Goal: Information Seeking & Learning: Learn about a topic

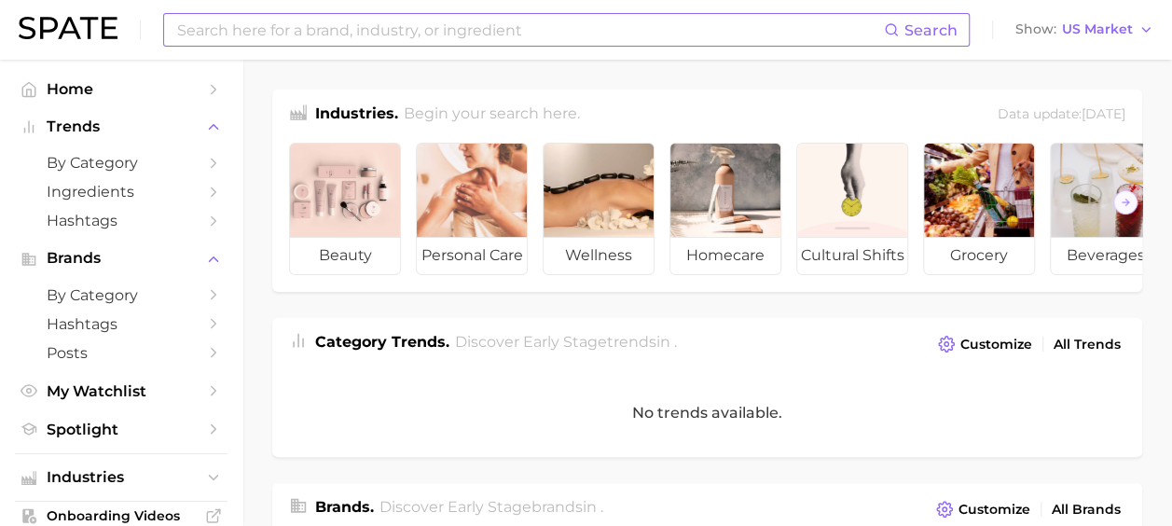
click at [436, 30] on input at bounding box center [529, 30] width 709 height 32
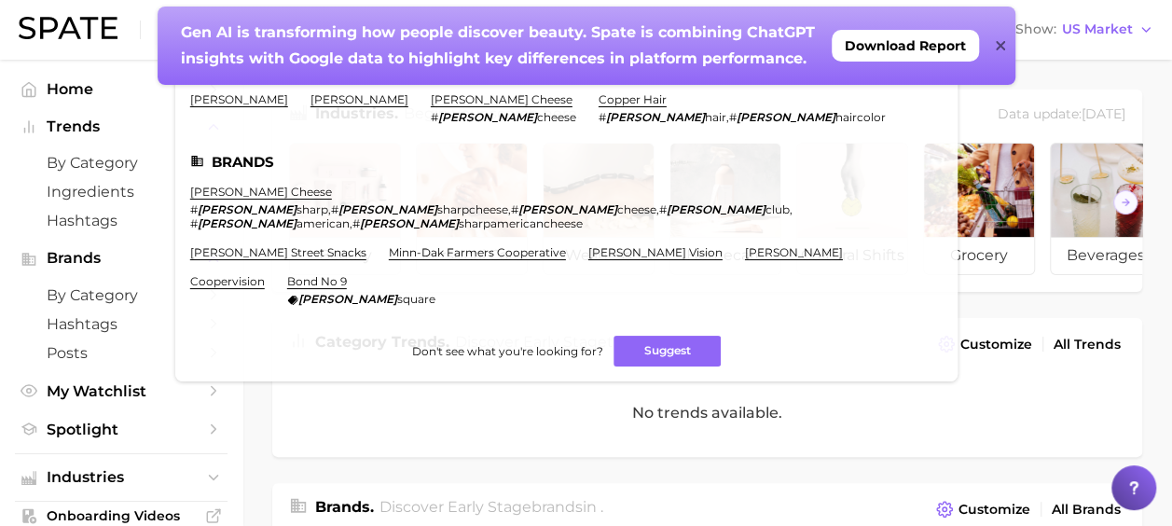
type input "coooper"
click at [1001, 46] on icon at bounding box center [1000, 45] width 9 height 9
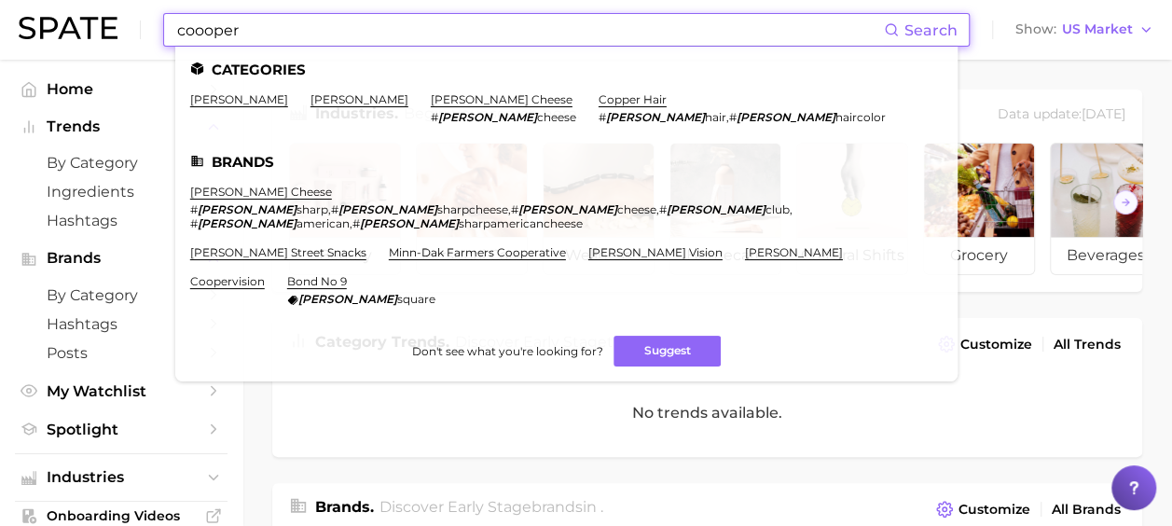
click at [465, 30] on input "coooper" at bounding box center [529, 30] width 709 height 32
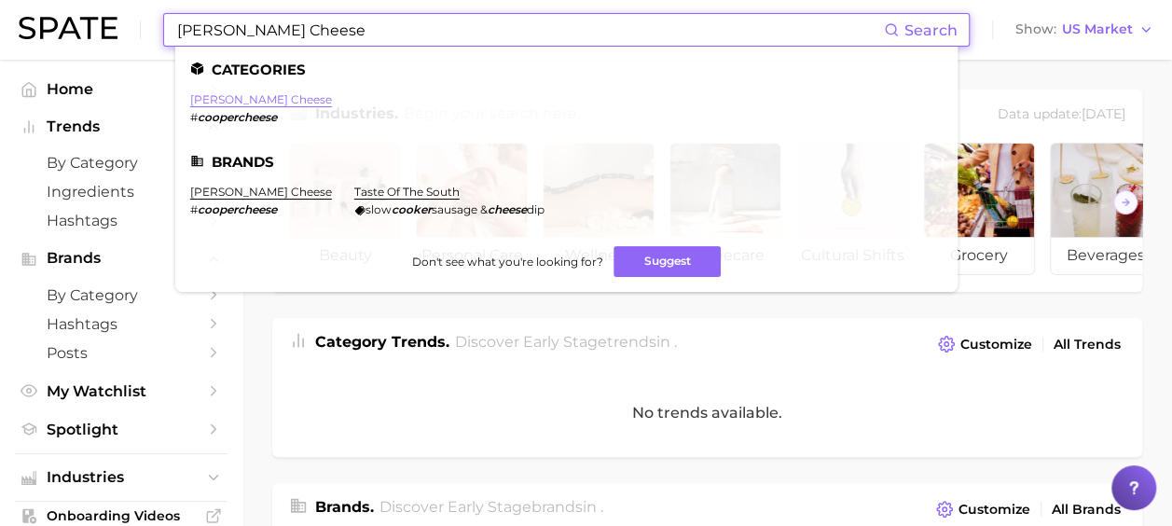
type input "[PERSON_NAME] Cheese"
click at [256, 103] on link "[PERSON_NAME] cheese" at bounding box center [261, 99] width 142 height 14
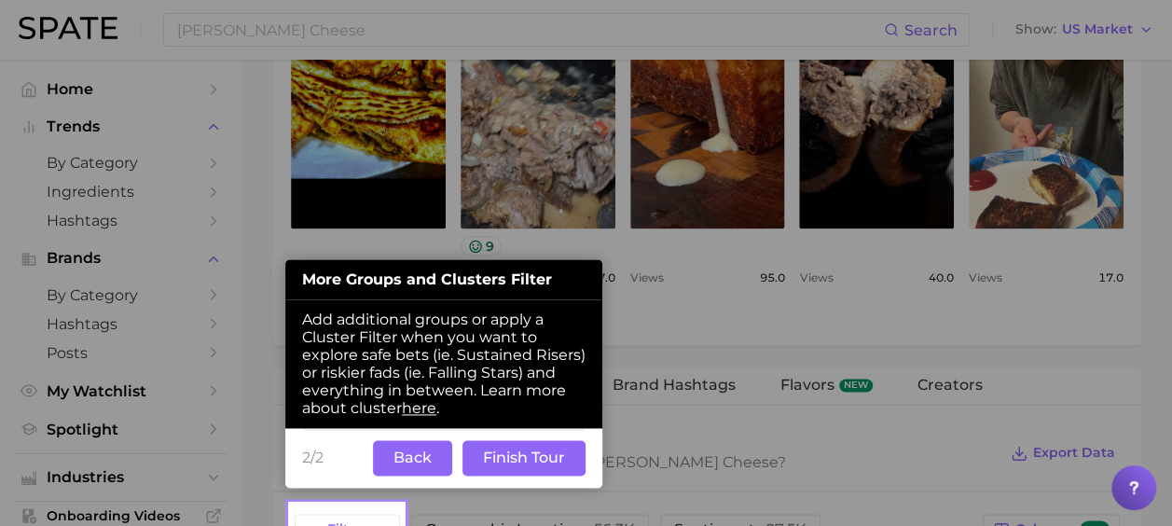
click at [427, 459] on button "Back" at bounding box center [412, 457] width 79 height 35
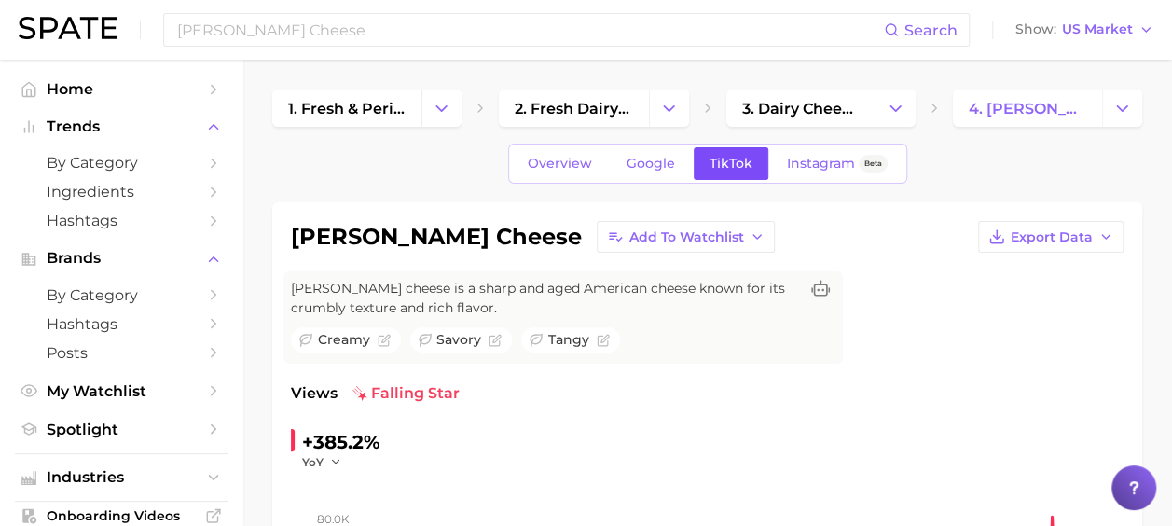
click at [747, 172] on link "TikTok" at bounding box center [731, 163] width 75 height 33
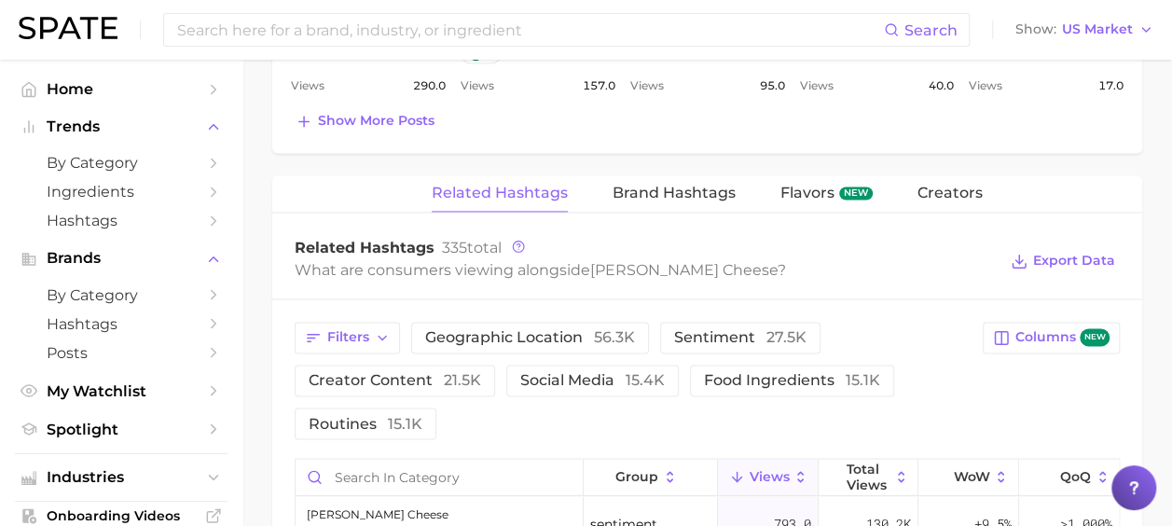
scroll to position [1344, 0]
click at [405, 119] on span "Show more posts" at bounding box center [376, 122] width 117 height 16
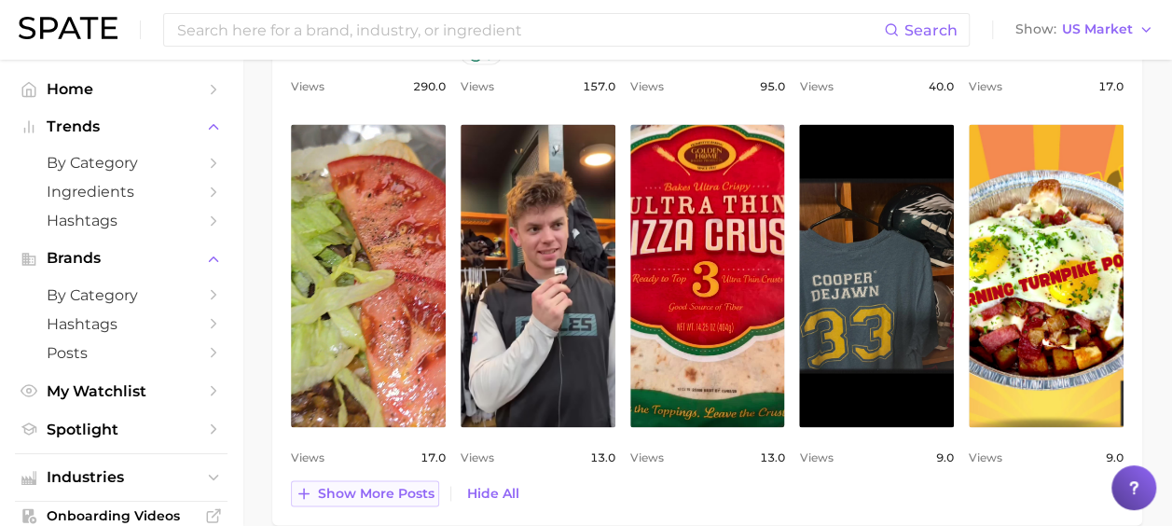
scroll to position [0, 0]
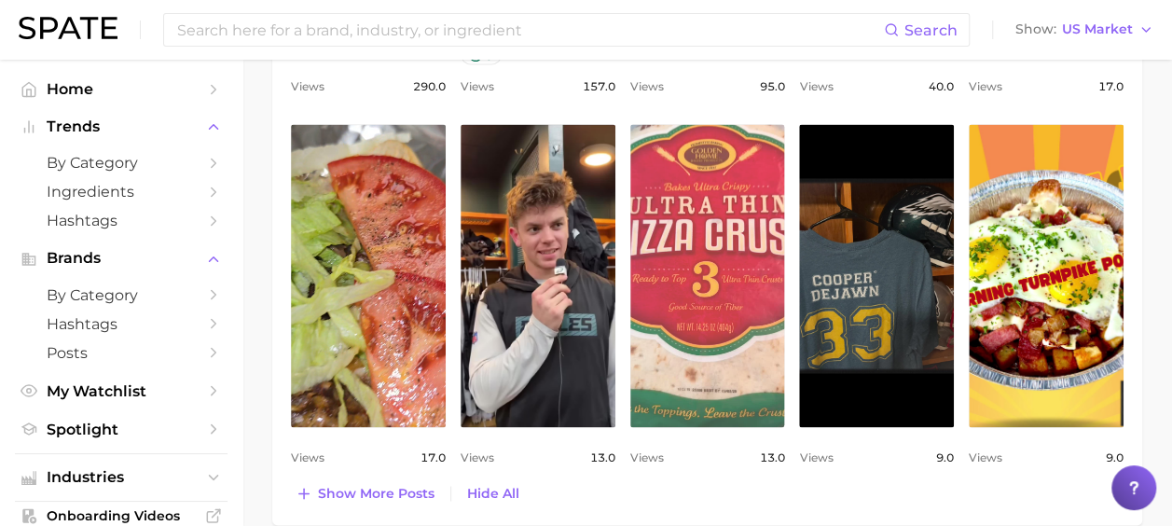
click at [712, 214] on link "view post on TikTok" at bounding box center [707, 275] width 155 height 303
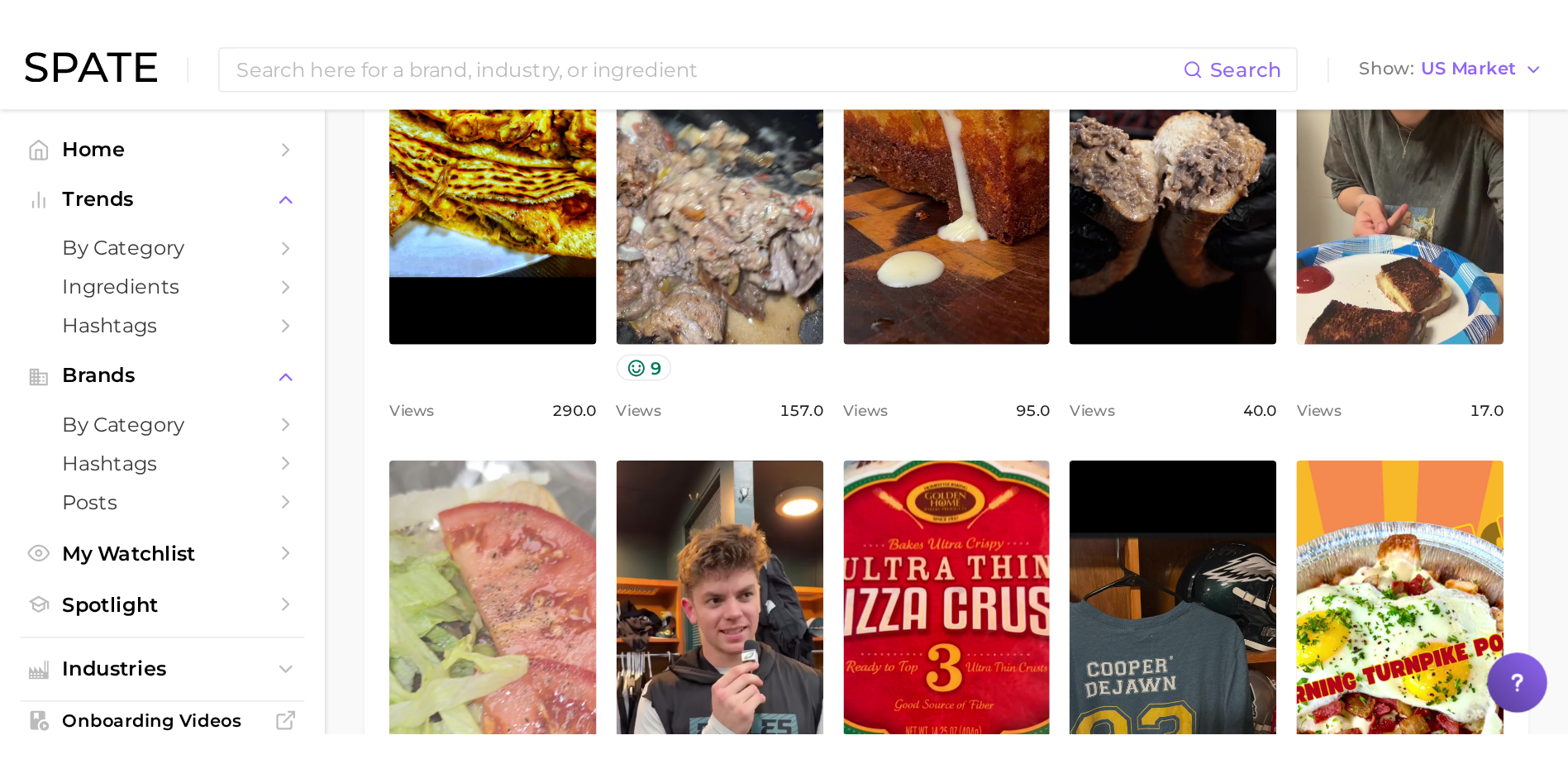
scroll to position [1016, 0]
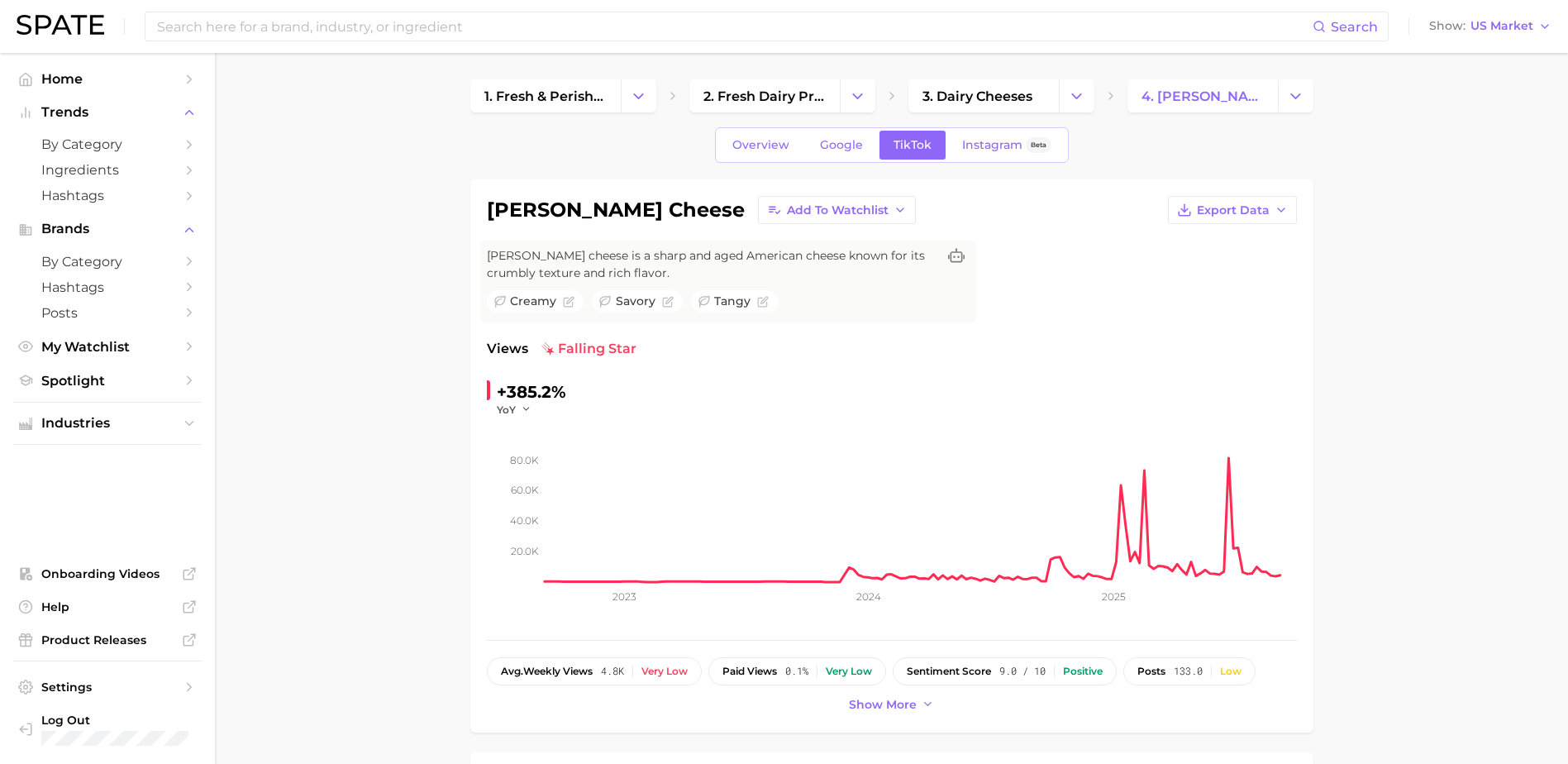
click at [776, 160] on div "Overview Google TikTok Instagram Beta" at bounding box center [892, 145] width 354 height 35
click at [774, 140] on span "Overview" at bounding box center [761, 145] width 57 height 14
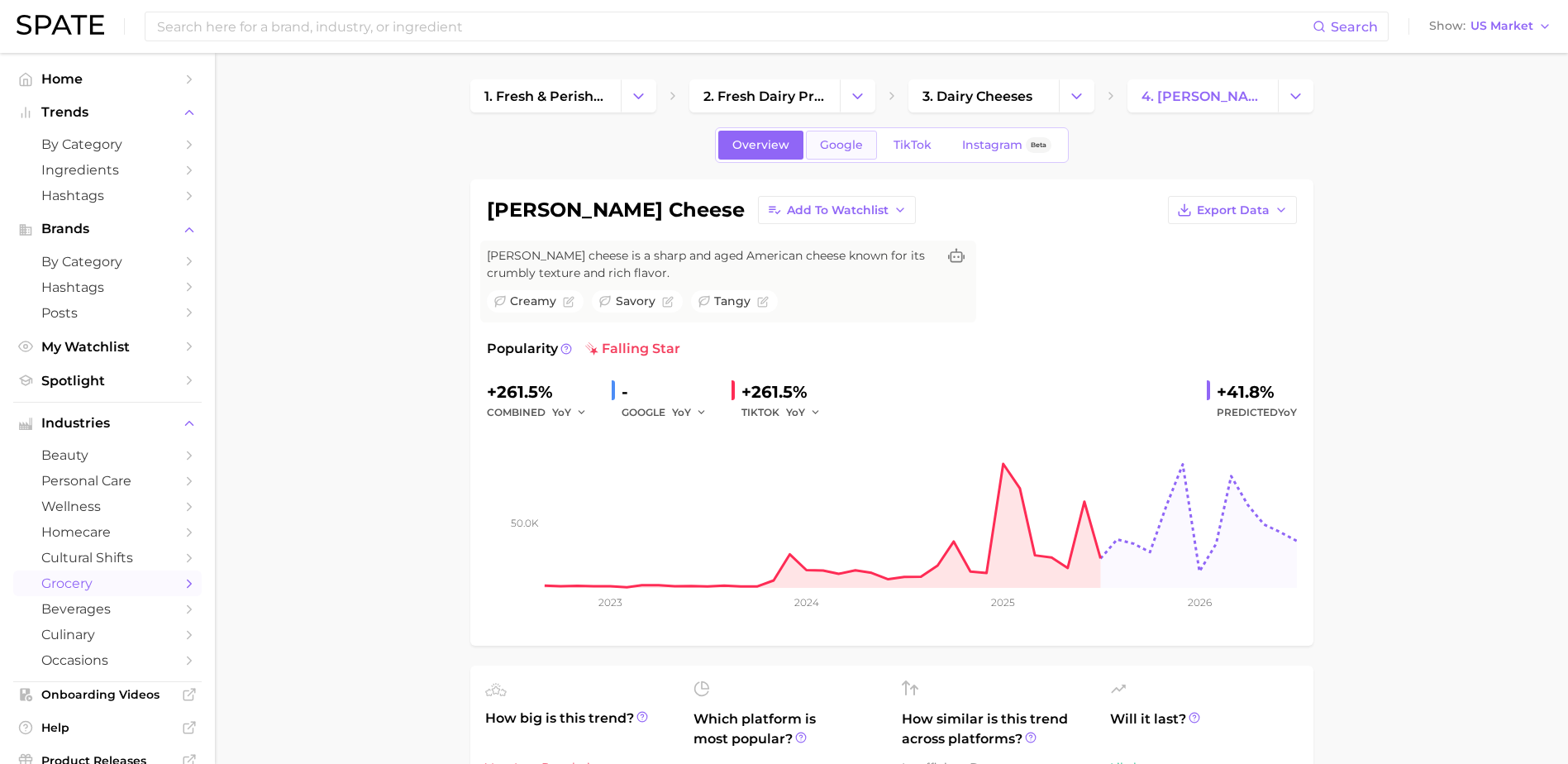
click at [854, 151] on span "Google" at bounding box center [841, 145] width 43 height 14
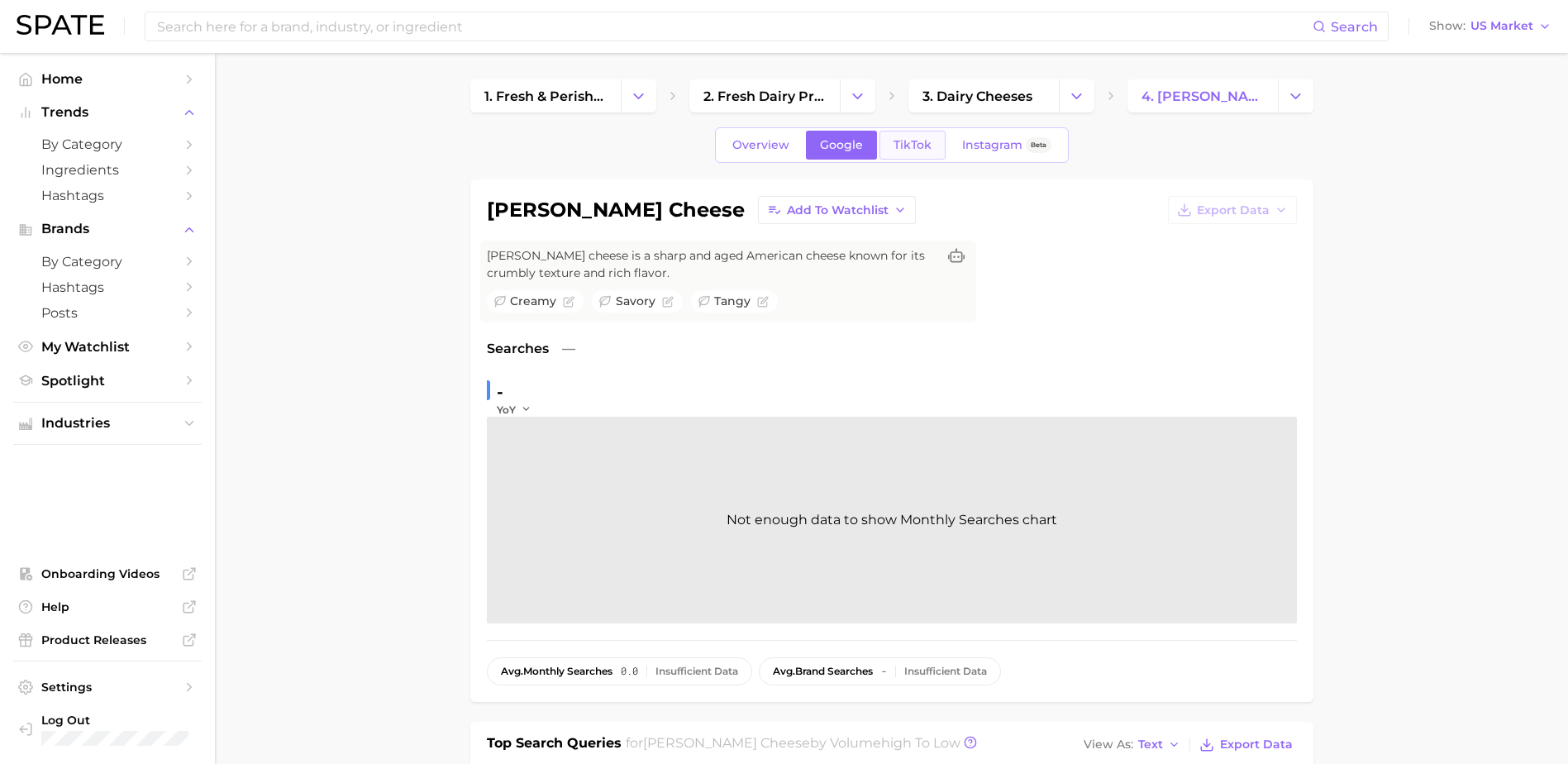
click at [917, 143] on span "TikTok" at bounding box center [912, 145] width 38 height 14
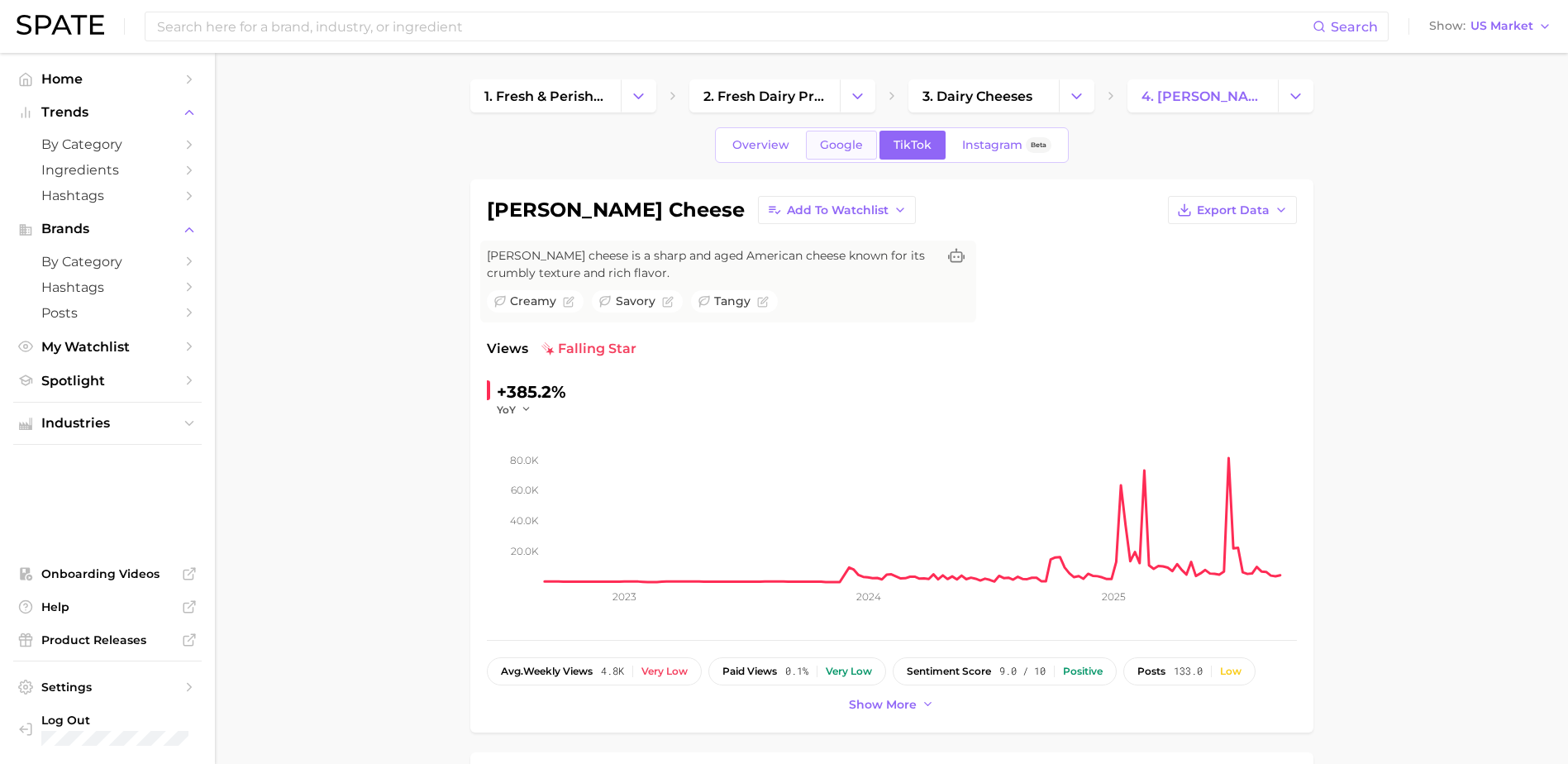
click at [825, 147] on span "Google" at bounding box center [841, 145] width 43 height 14
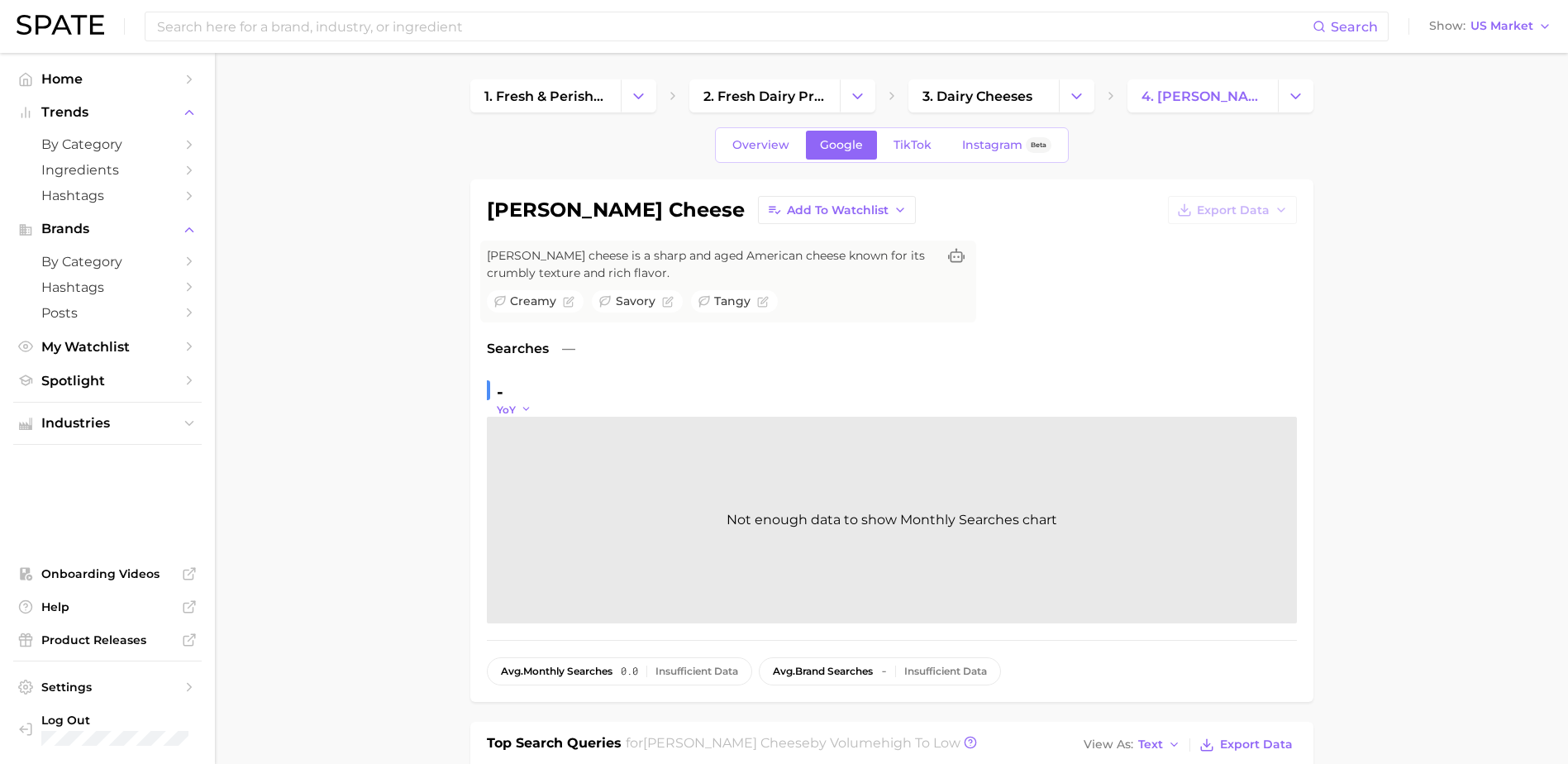
click at [525, 411] on icon "button" at bounding box center [527, 409] width 12 height 12
click at [526, 456] on span "QoQ" at bounding box center [519, 463] width 27 height 14
click at [531, 411] on icon "button" at bounding box center [530, 409] width 12 height 12
click at [543, 480] on button "MoM" at bounding box center [587, 493] width 182 height 30
click at [533, 406] on icon "button" at bounding box center [532, 409] width 12 height 12
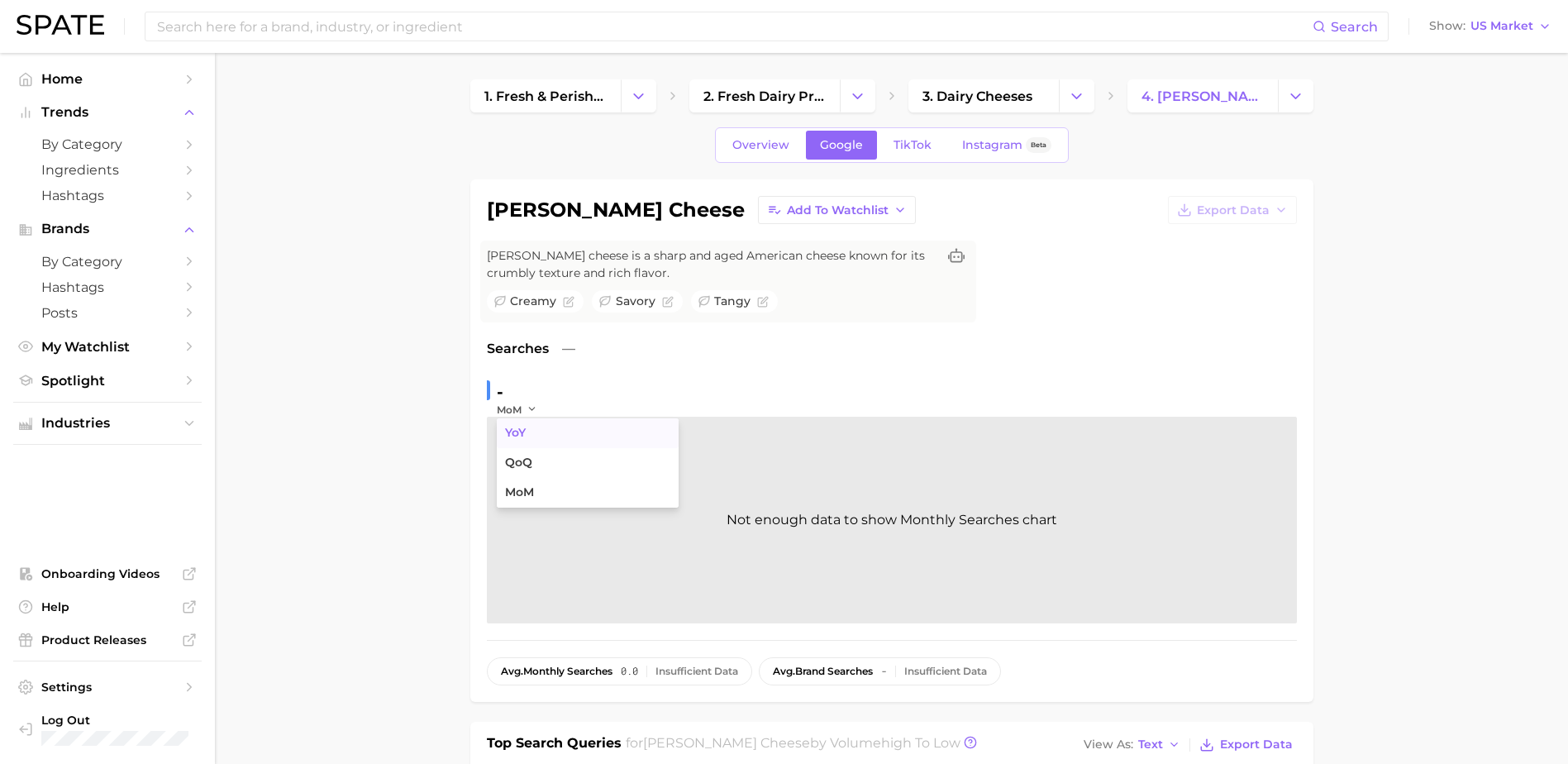
click at [535, 427] on button "YoY" at bounding box center [587, 433] width 182 height 30
click at [777, 151] on span "Overview" at bounding box center [761, 145] width 57 height 14
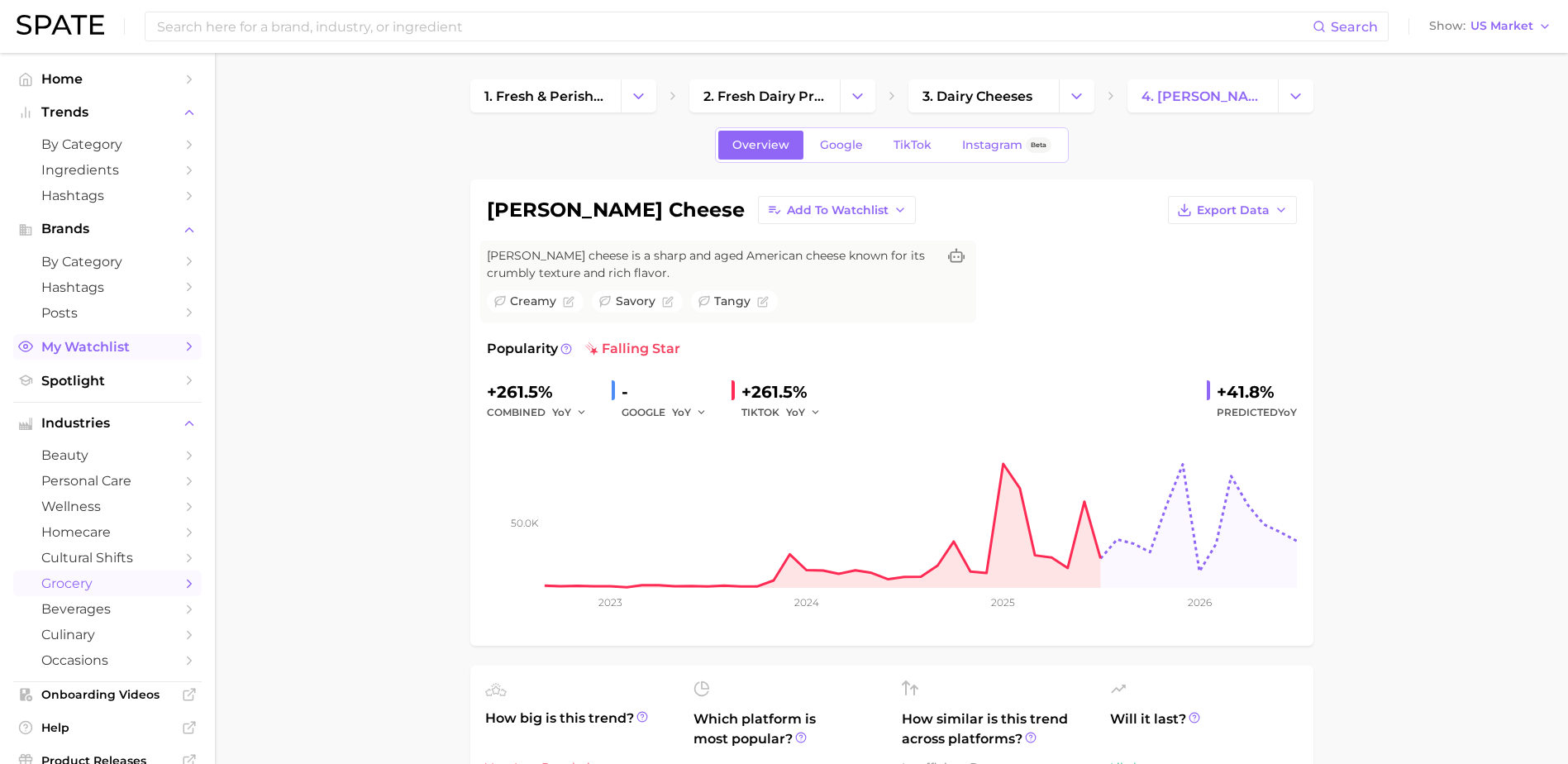
click at [160, 339] on span "My Watchlist" at bounding box center [107, 347] width 132 height 16
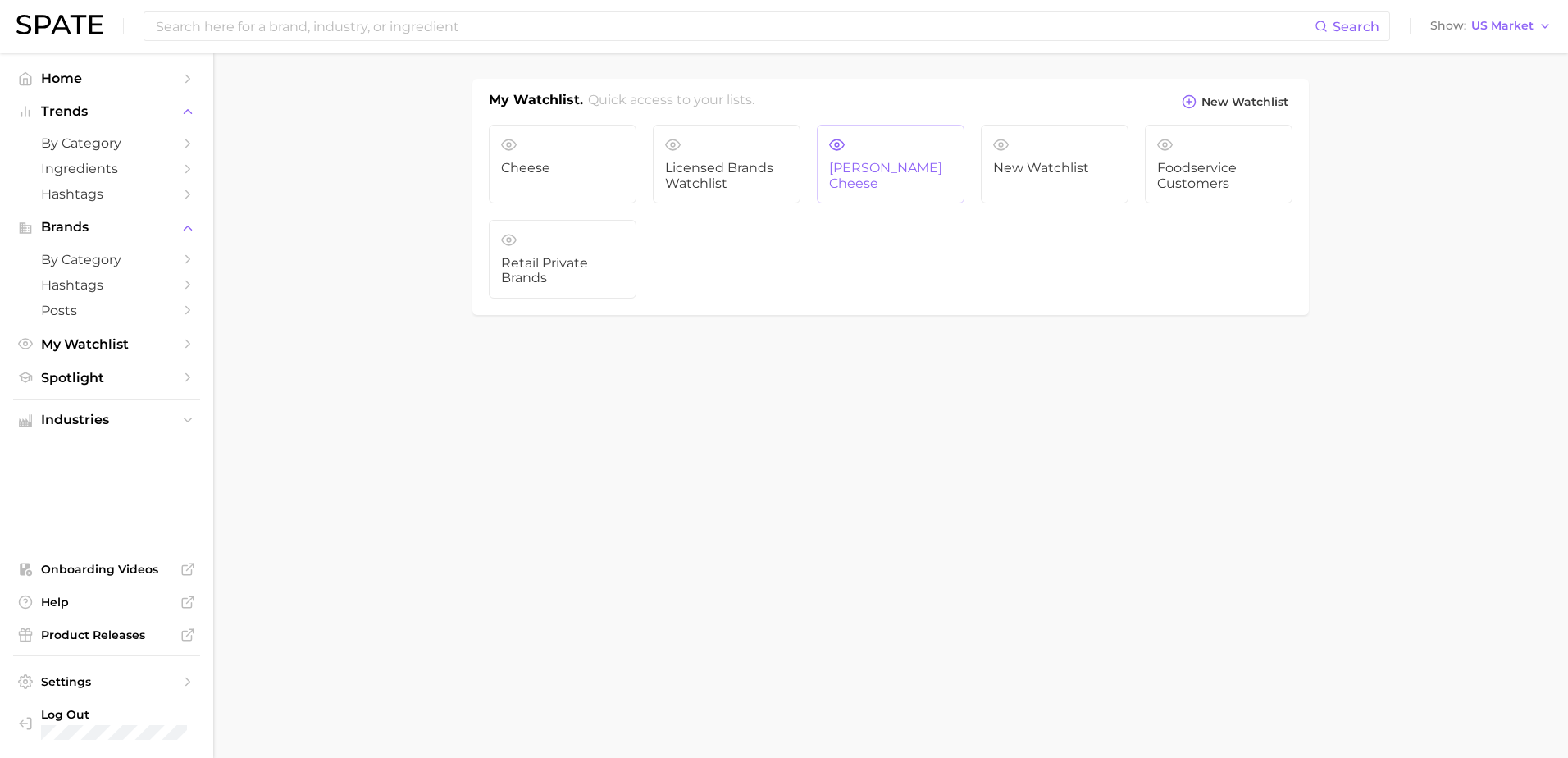
click at [889, 184] on link "[PERSON_NAME] Cheese" at bounding box center [891, 164] width 148 height 79
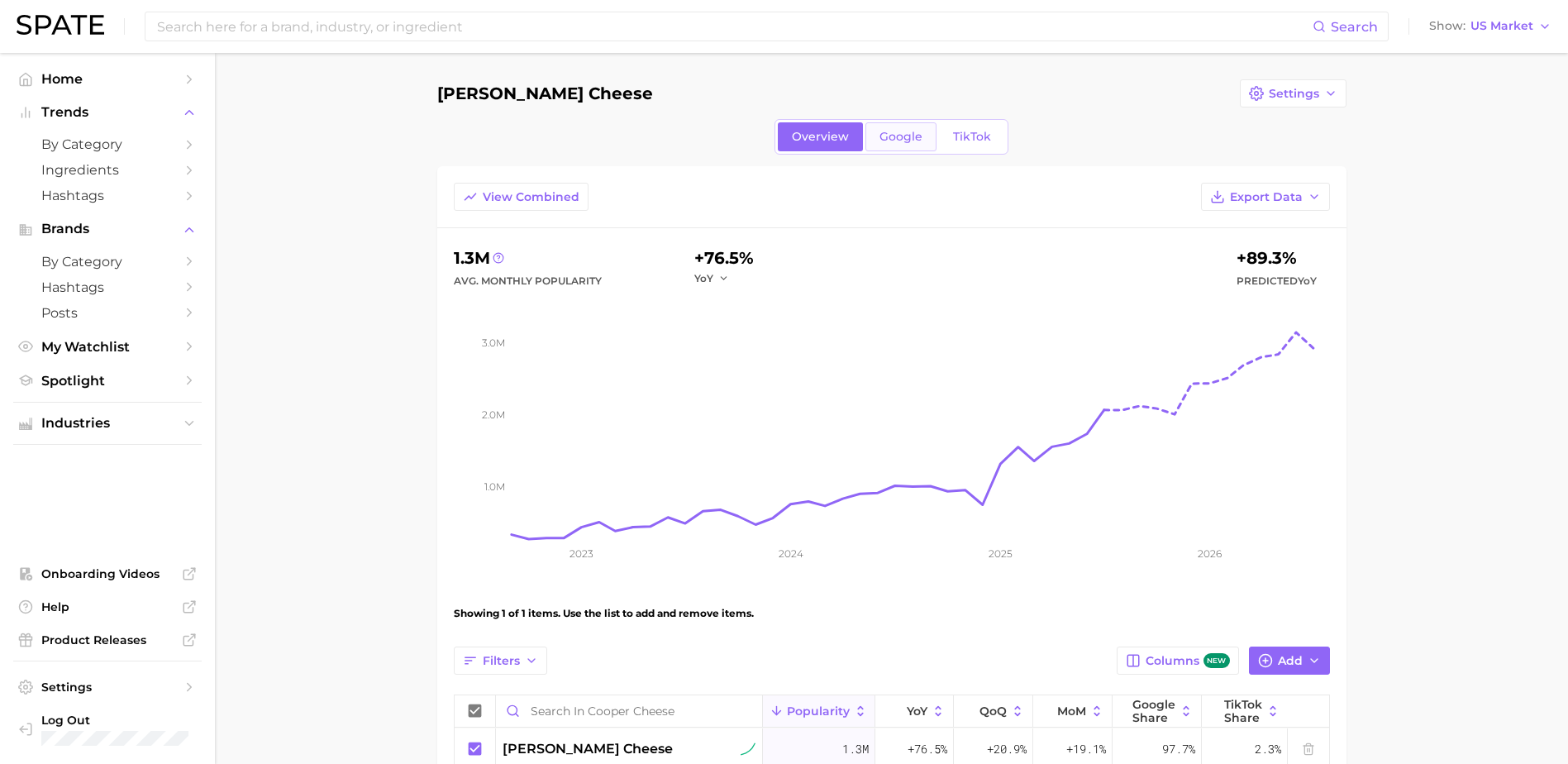
click at [899, 141] on span "Google" at bounding box center [901, 136] width 43 height 14
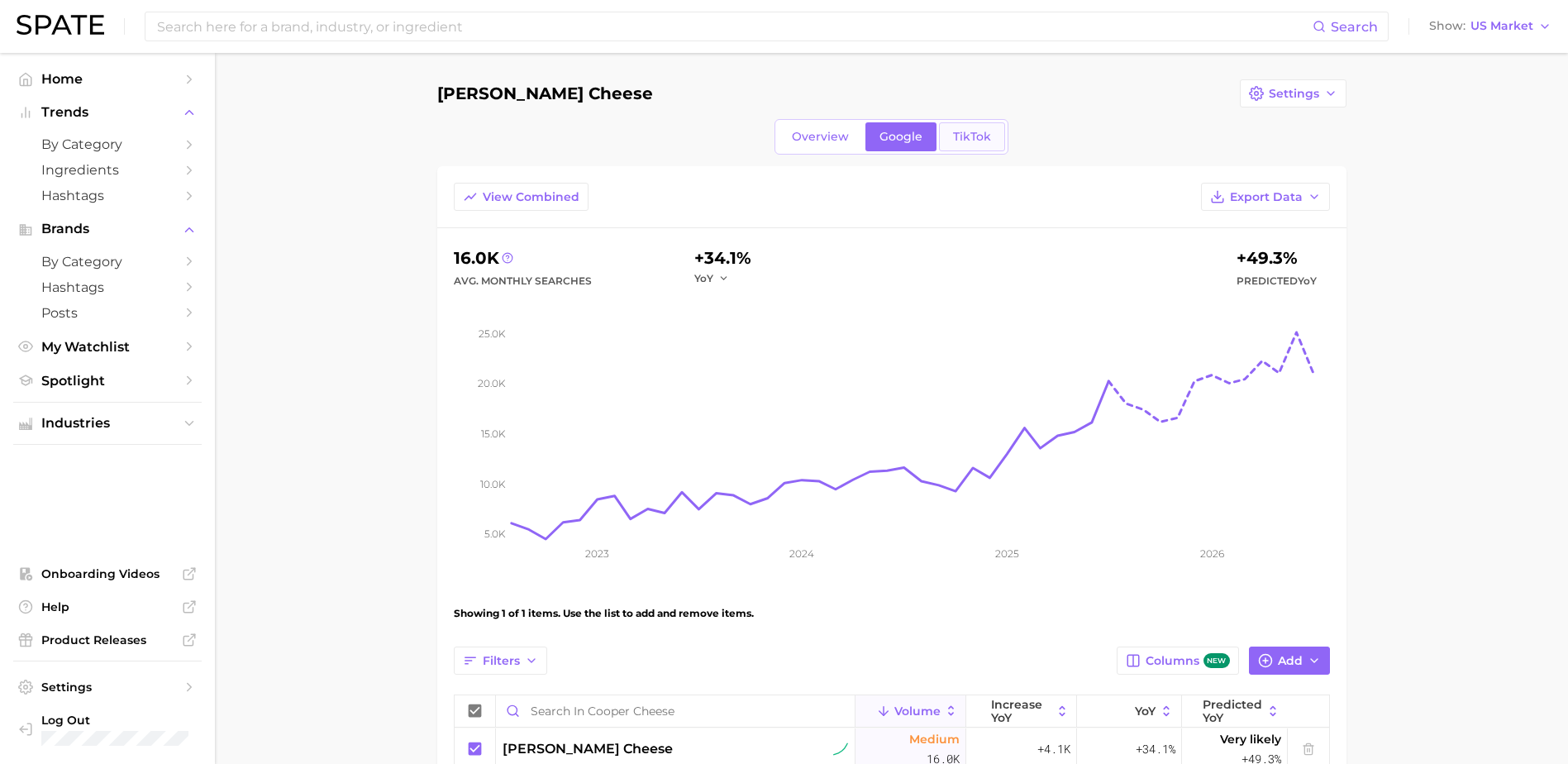
click at [977, 136] on span "TikTok" at bounding box center [971, 136] width 38 height 14
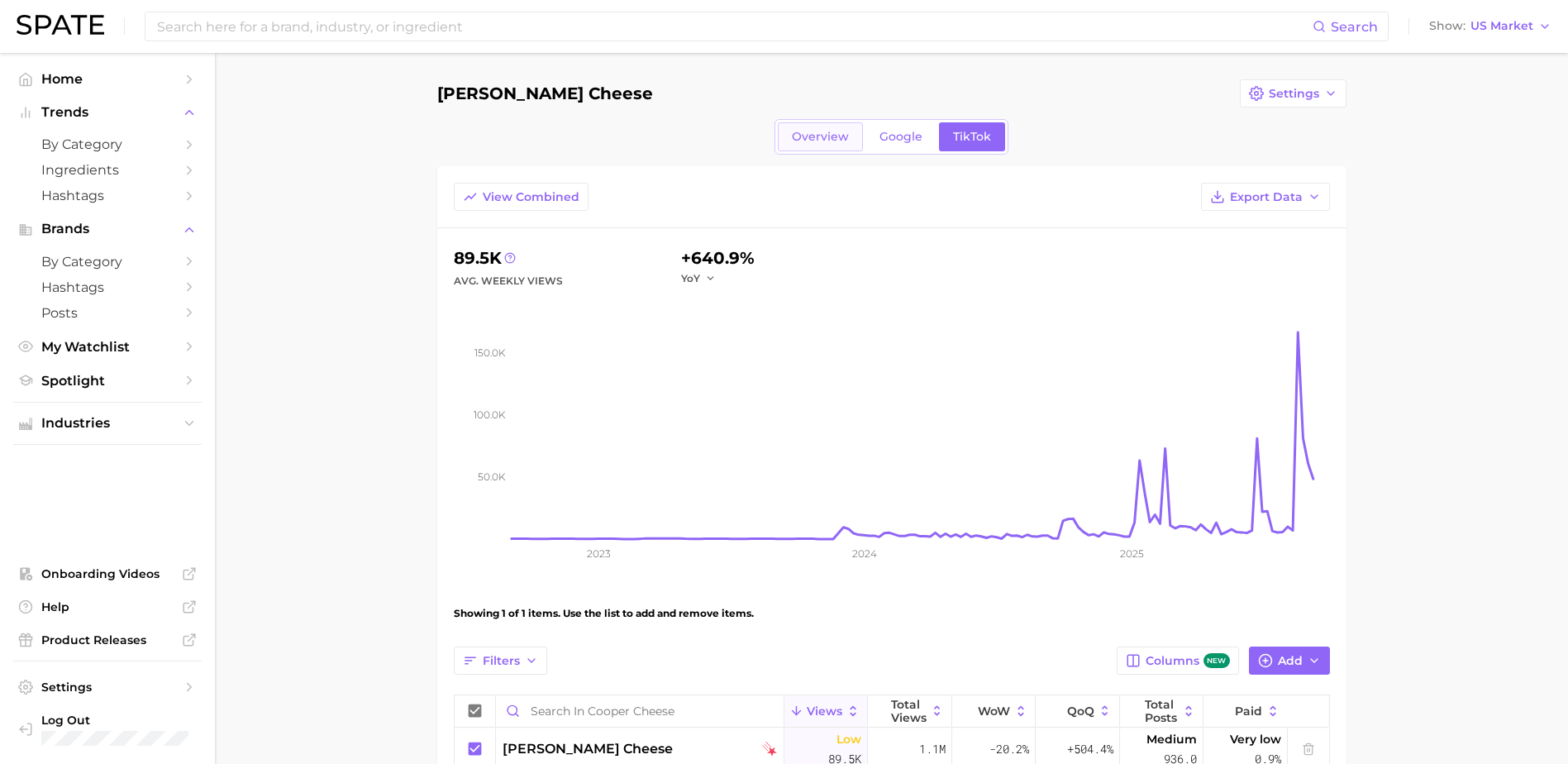
click at [839, 135] on span "Overview" at bounding box center [820, 136] width 57 height 14
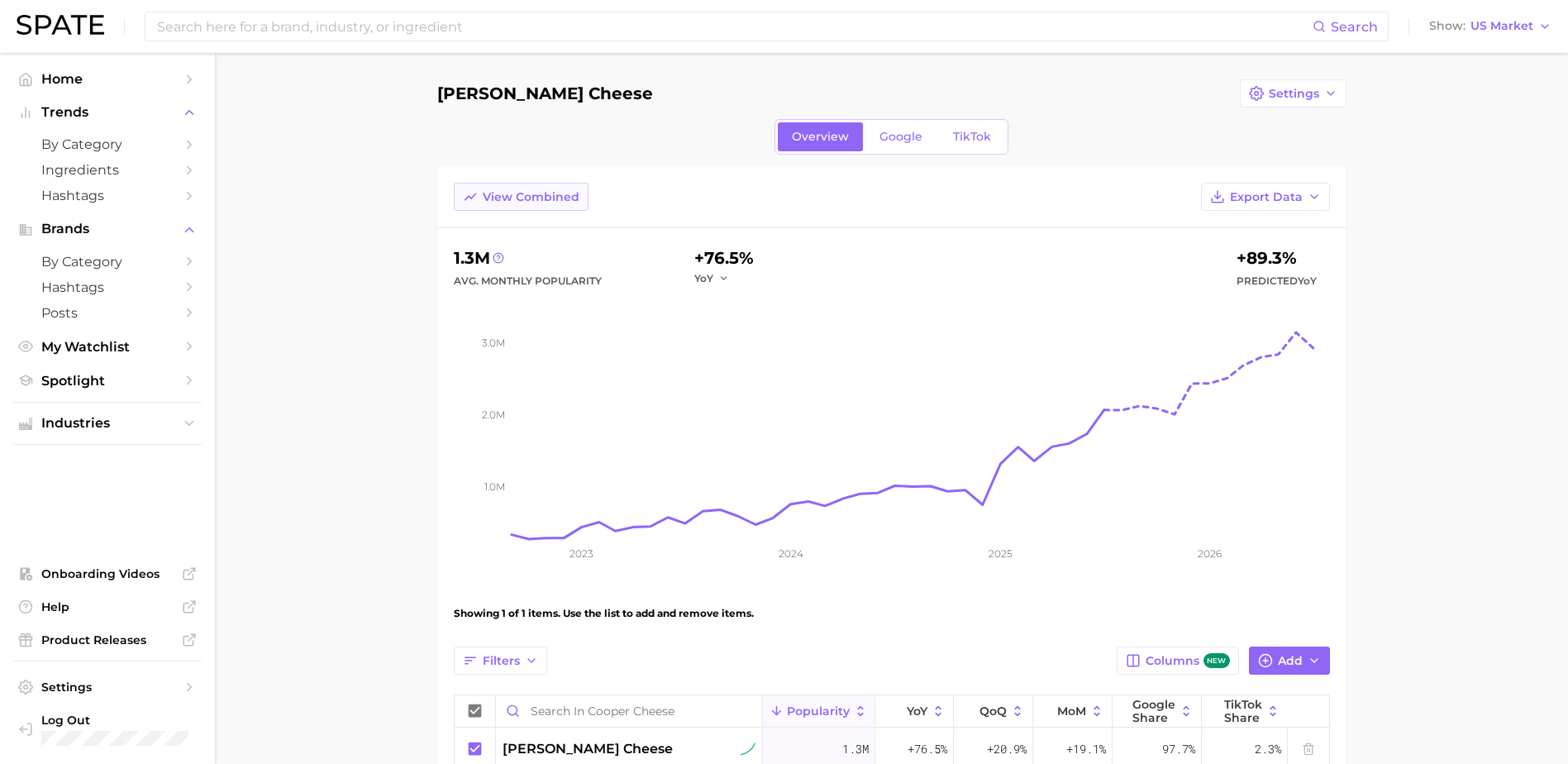
click at [537, 193] on span "View Combined" at bounding box center [531, 197] width 97 height 14
click at [524, 206] on button "View Separated" at bounding box center [520, 197] width 134 height 28
click at [913, 146] on link "Google" at bounding box center [901, 136] width 71 height 29
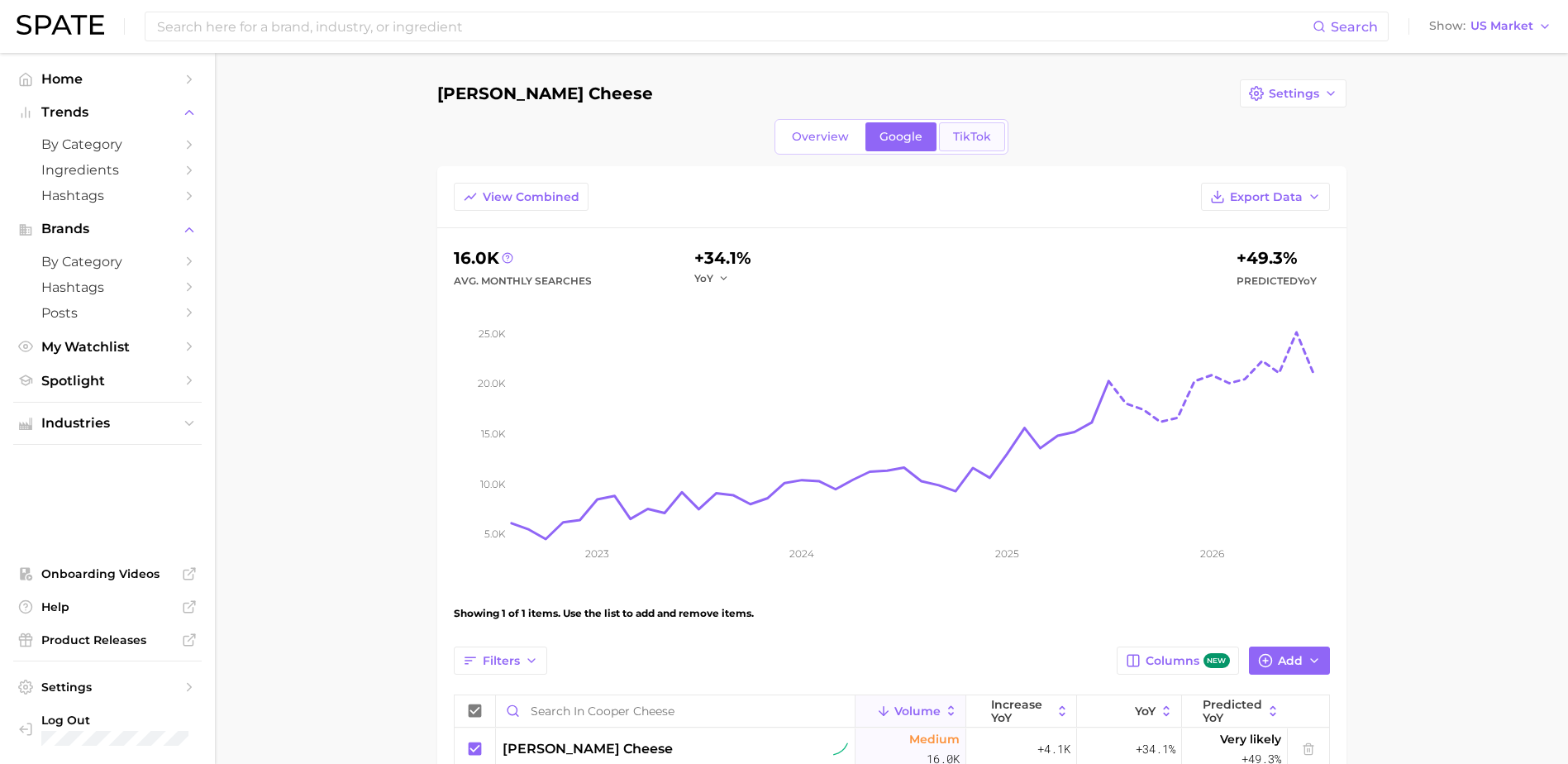
click at [978, 137] on span "TikTok" at bounding box center [971, 136] width 38 height 14
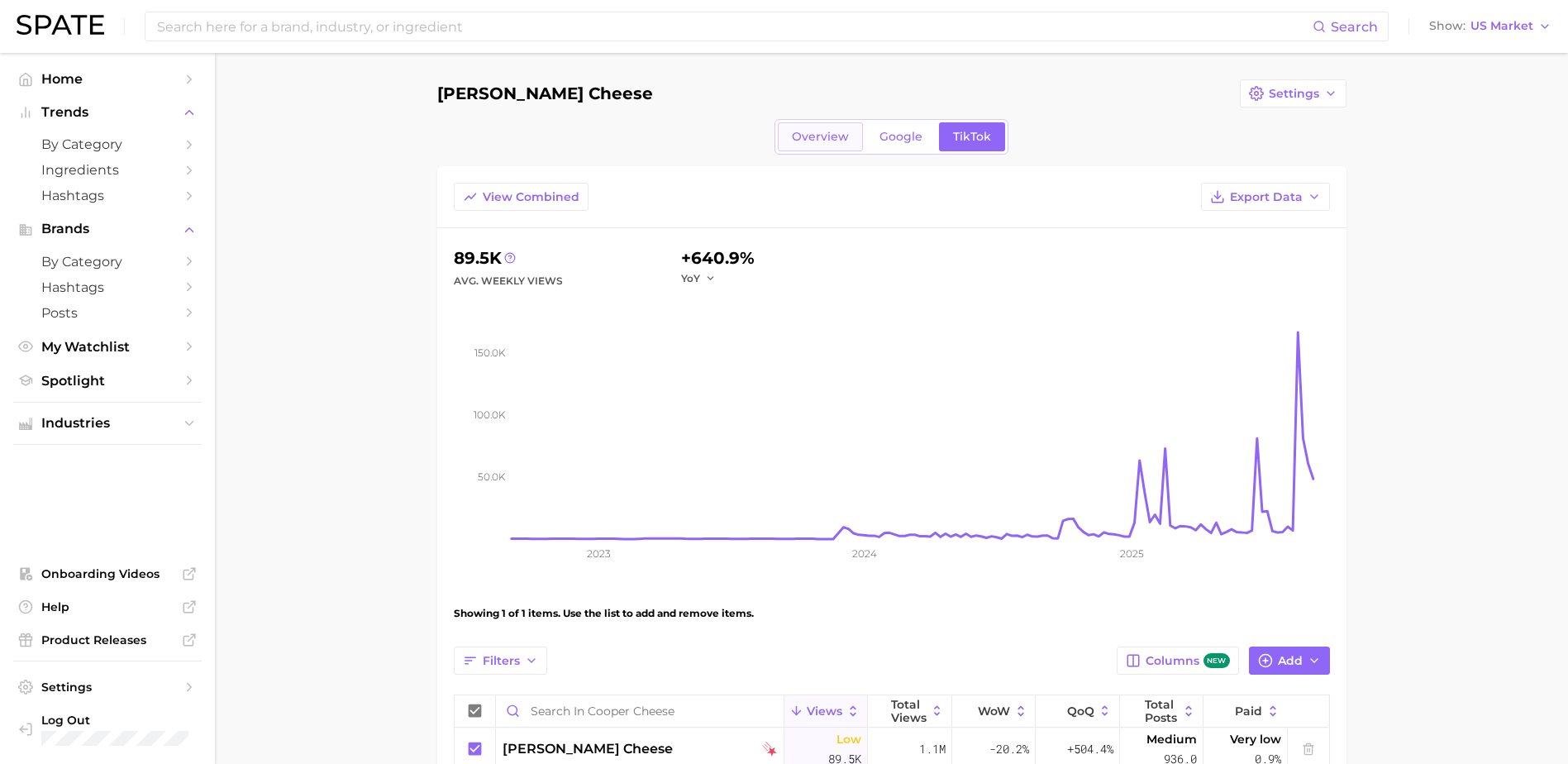
click at [829, 136] on span "Overview" at bounding box center [820, 136] width 57 height 14
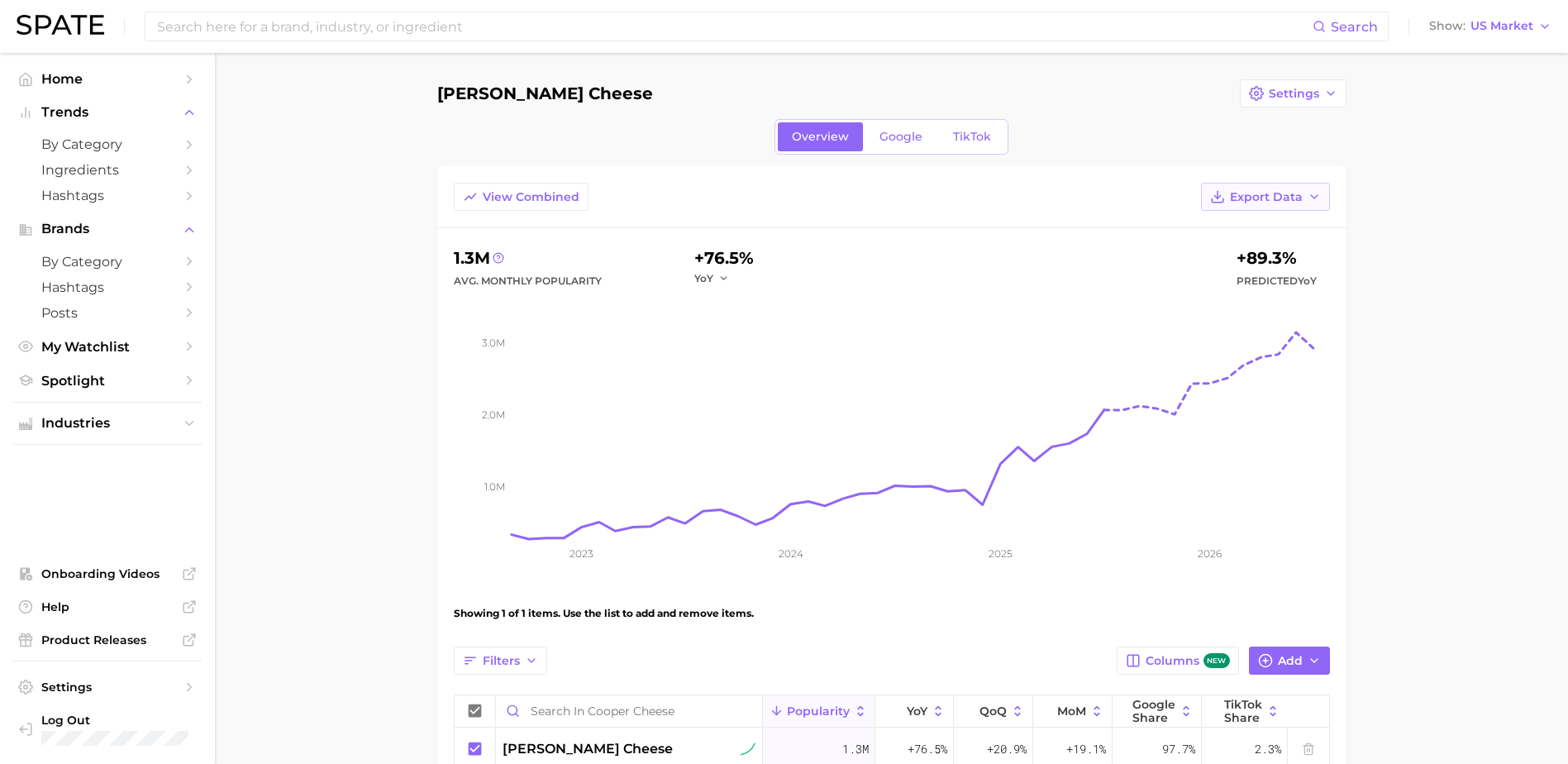
click at [1318, 204] on button "Export Data" at bounding box center [1265, 197] width 129 height 28
